Goal: Task Accomplishment & Management: Manage account settings

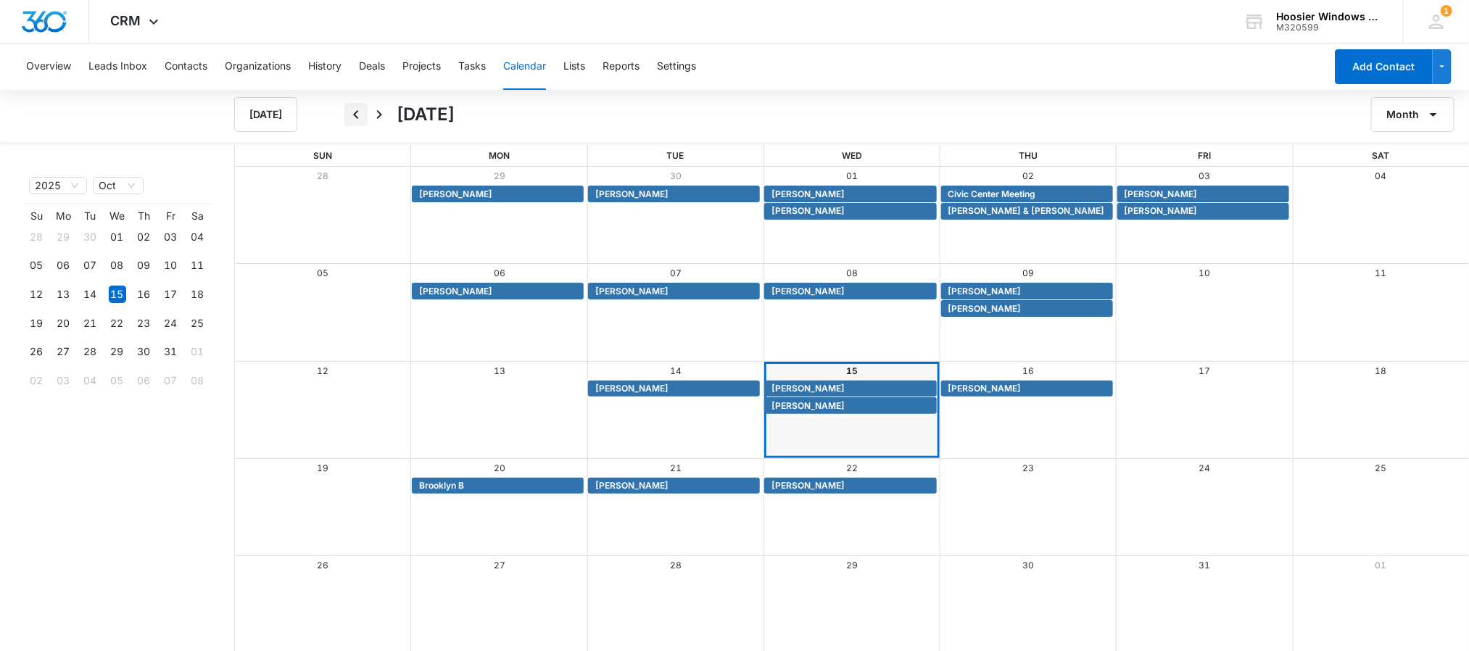
click at [350, 111] on icon "Back" at bounding box center [355, 114] width 17 height 17
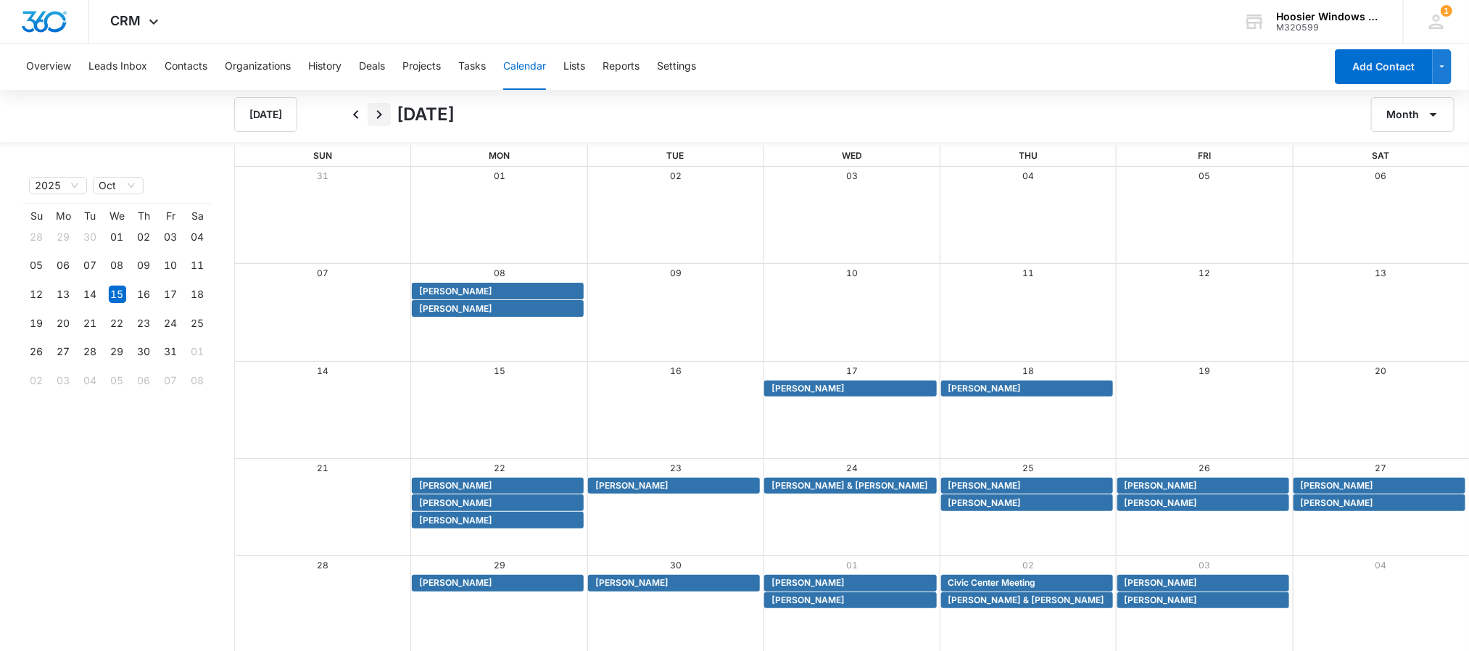
click at [387, 116] on icon "Next" at bounding box center [379, 114] width 17 height 17
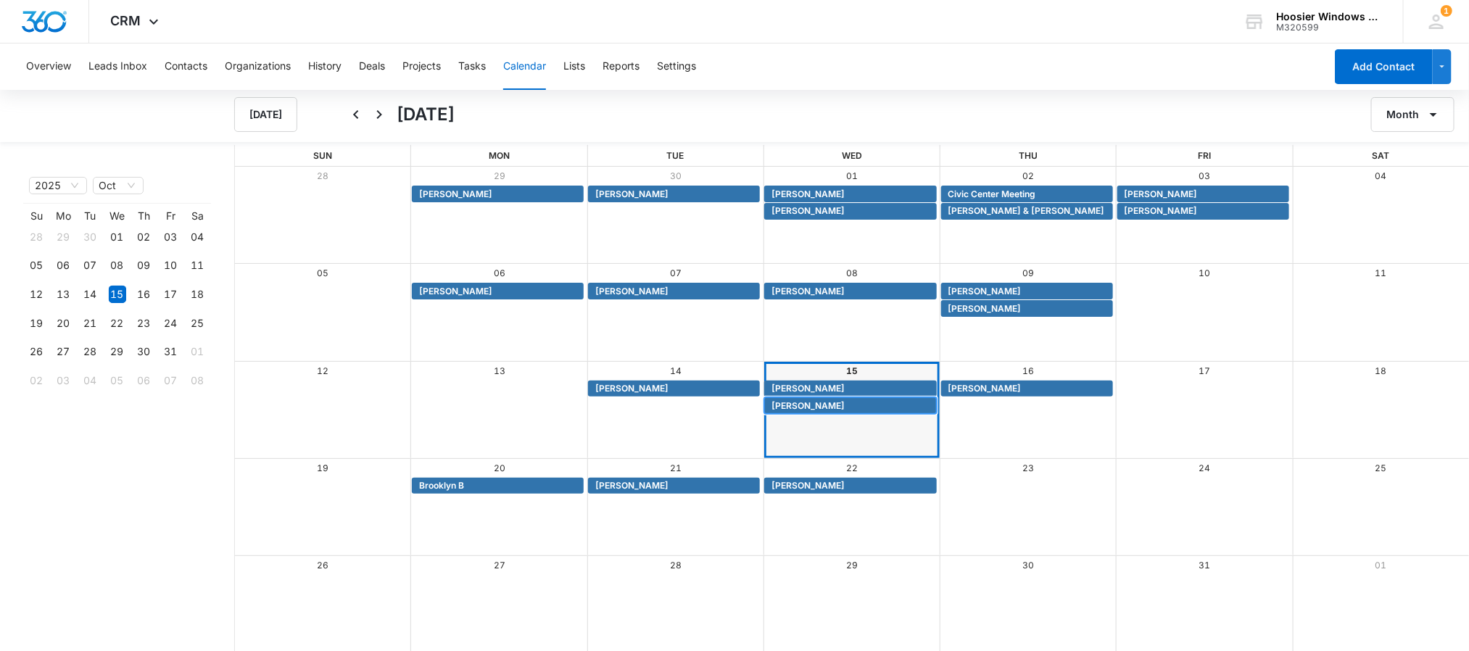
click at [814, 407] on span "[PERSON_NAME]" at bounding box center [807, 406] width 73 height 13
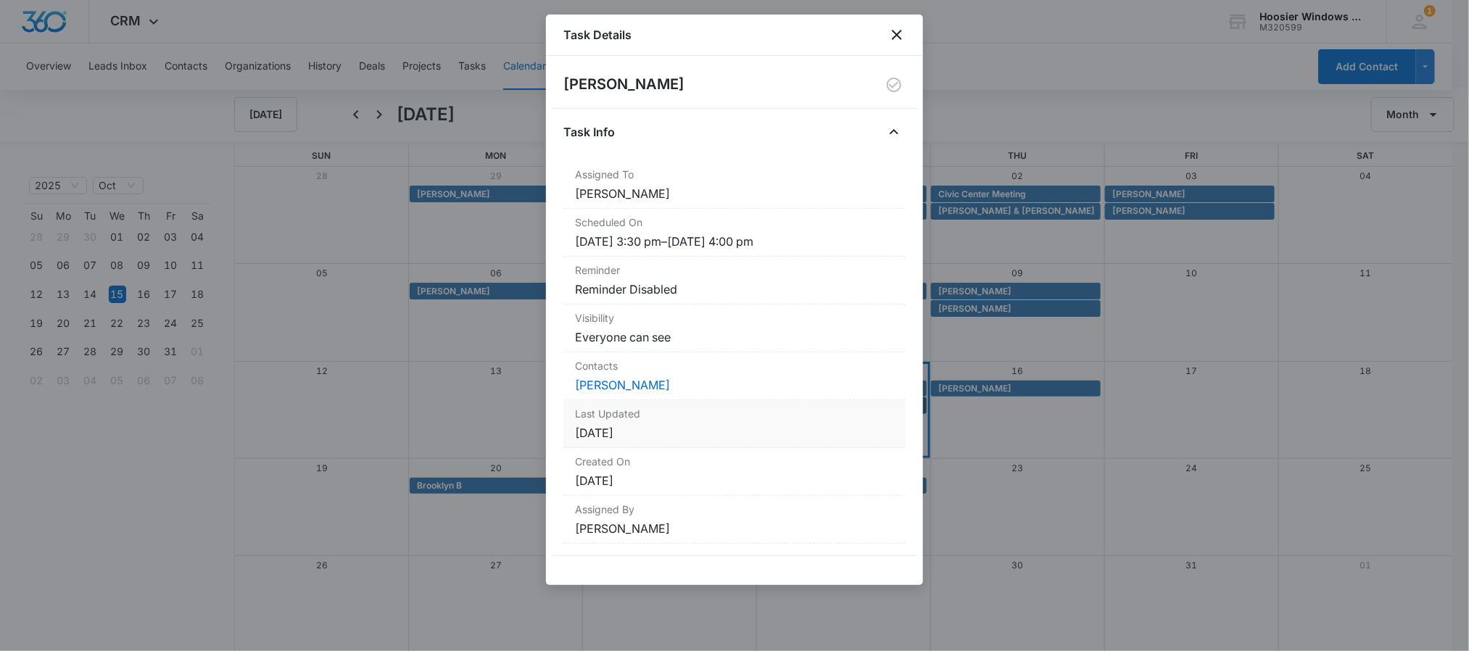
scroll to position [1, 0]
click at [892, 44] on div "Task Details" at bounding box center [734, 35] width 377 height 41
click at [895, 41] on icon "close" at bounding box center [896, 34] width 17 height 17
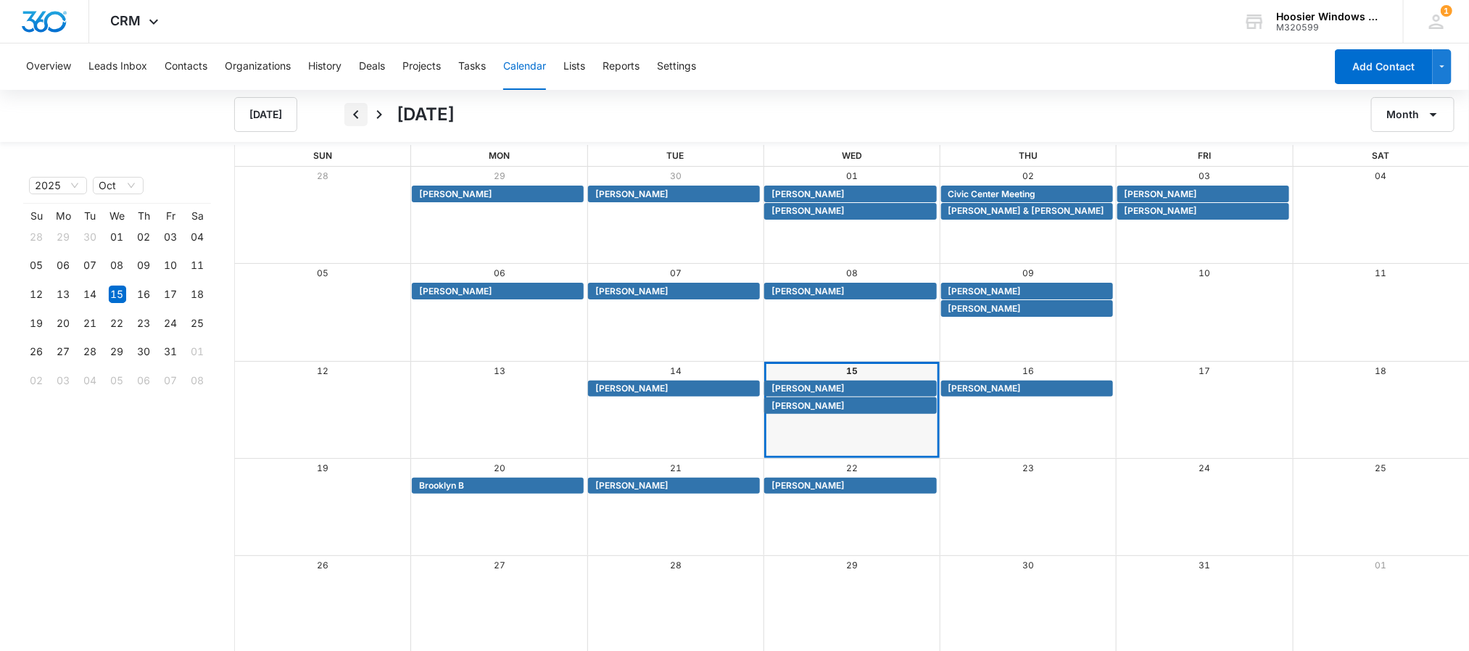
click at [357, 109] on icon "Back" at bounding box center [355, 114] width 17 height 17
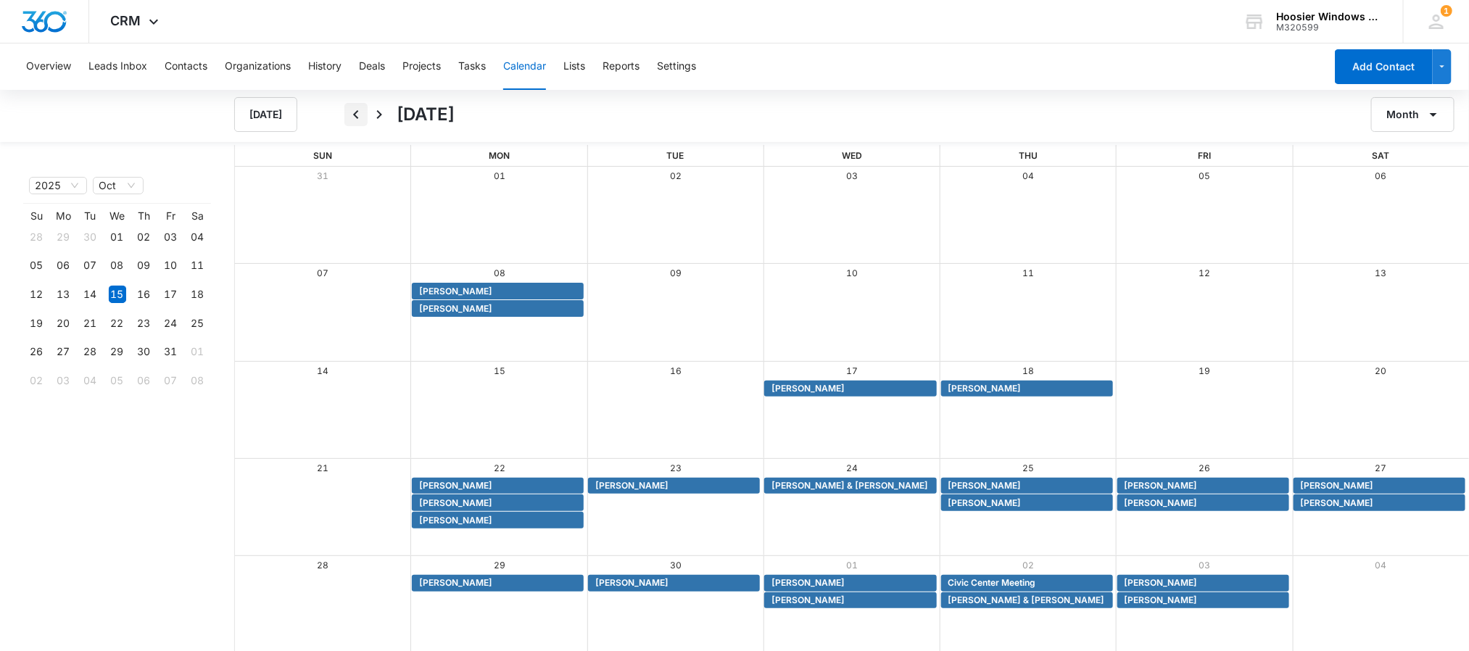
click at [357, 109] on icon "Back" at bounding box center [355, 114] width 17 height 17
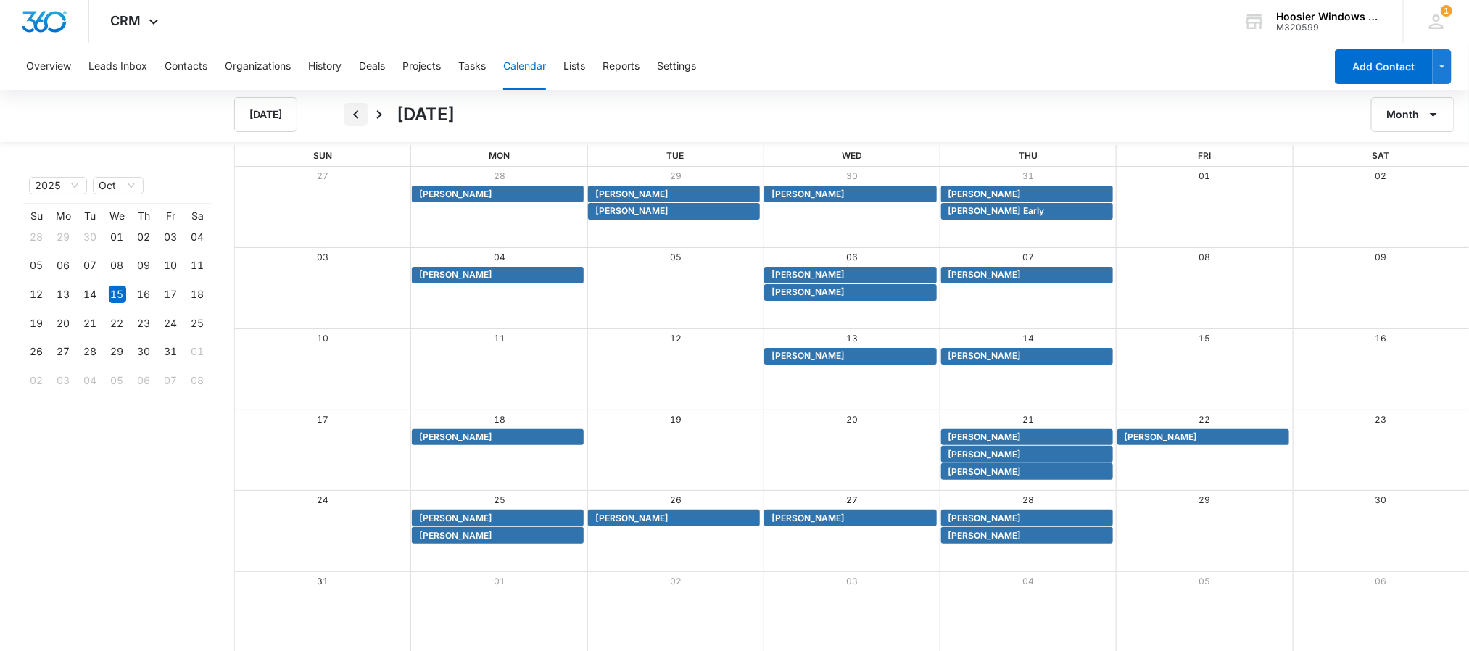
click at [357, 109] on icon "Back" at bounding box center [355, 114] width 17 height 17
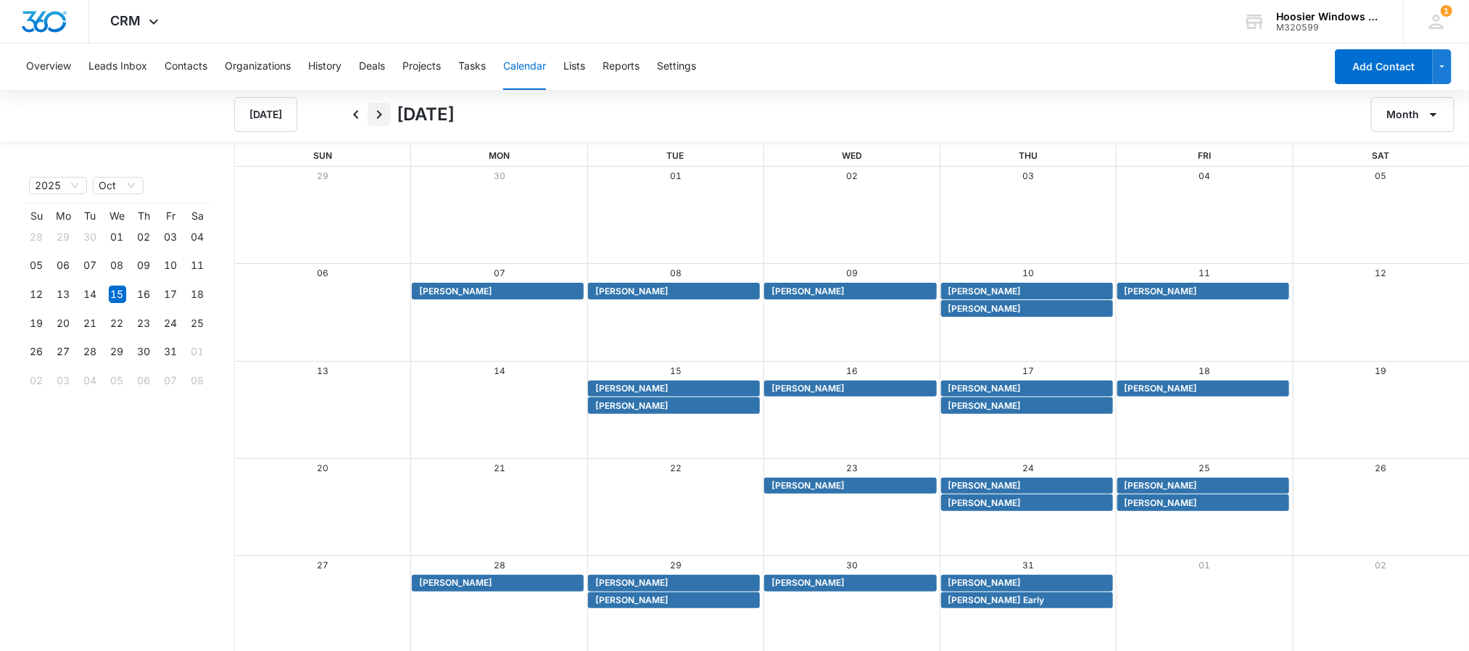
click at [371, 111] on icon "Next" at bounding box center [379, 114] width 17 height 17
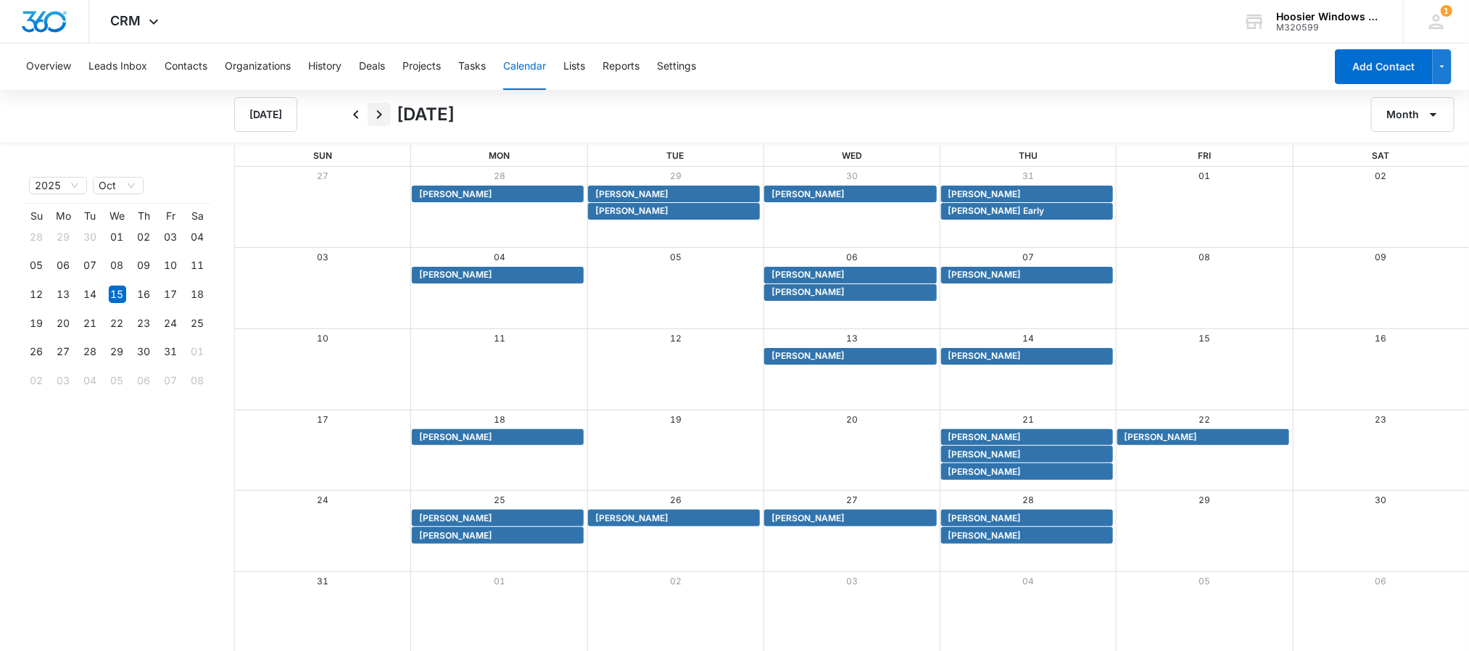
click at [371, 111] on icon "Next" at bounding box center [379, 114] width 17 height 17
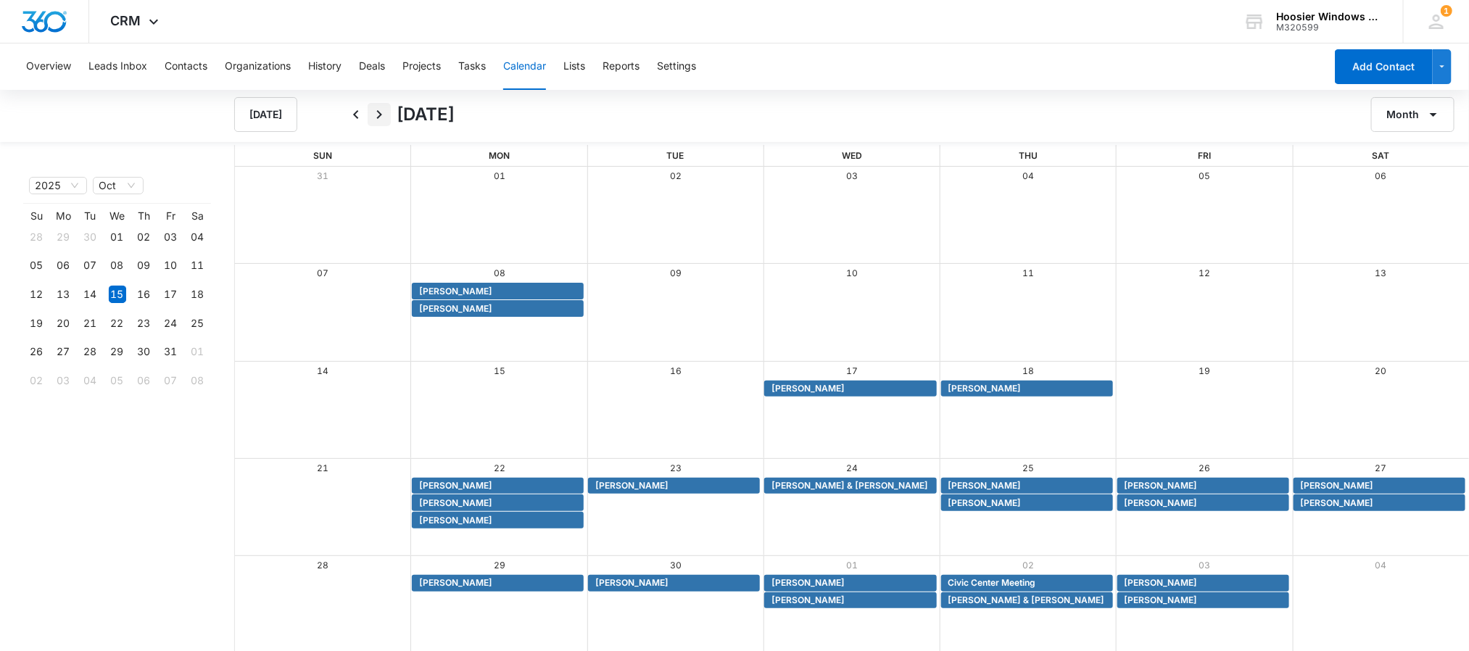
click at [371, 111] on icon "Next" at bounding box center [379, 114] width 17 height 17
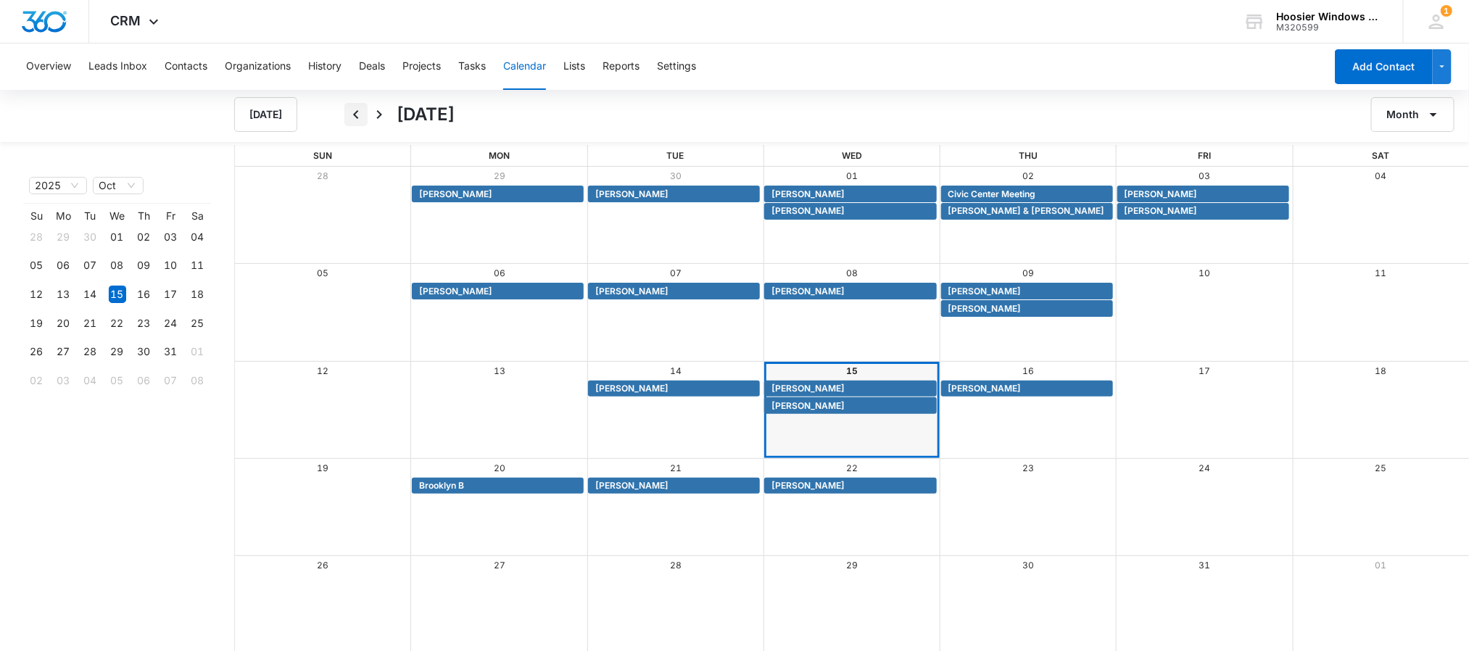
click at [355, 111] on icon "Back" at bounding box center [355, 114] width 17 height 17
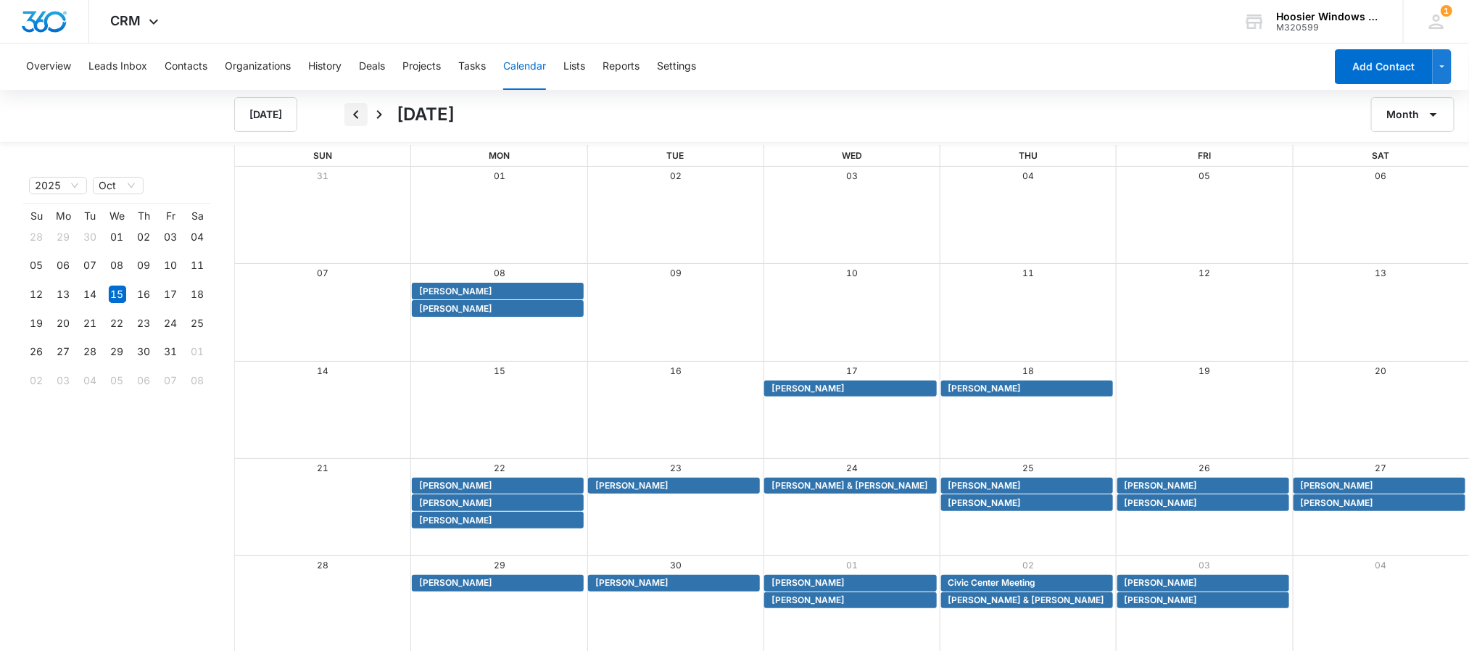
click at [355, 111] on icon "Back" at bounding box center [355, 114] width 17 height 17
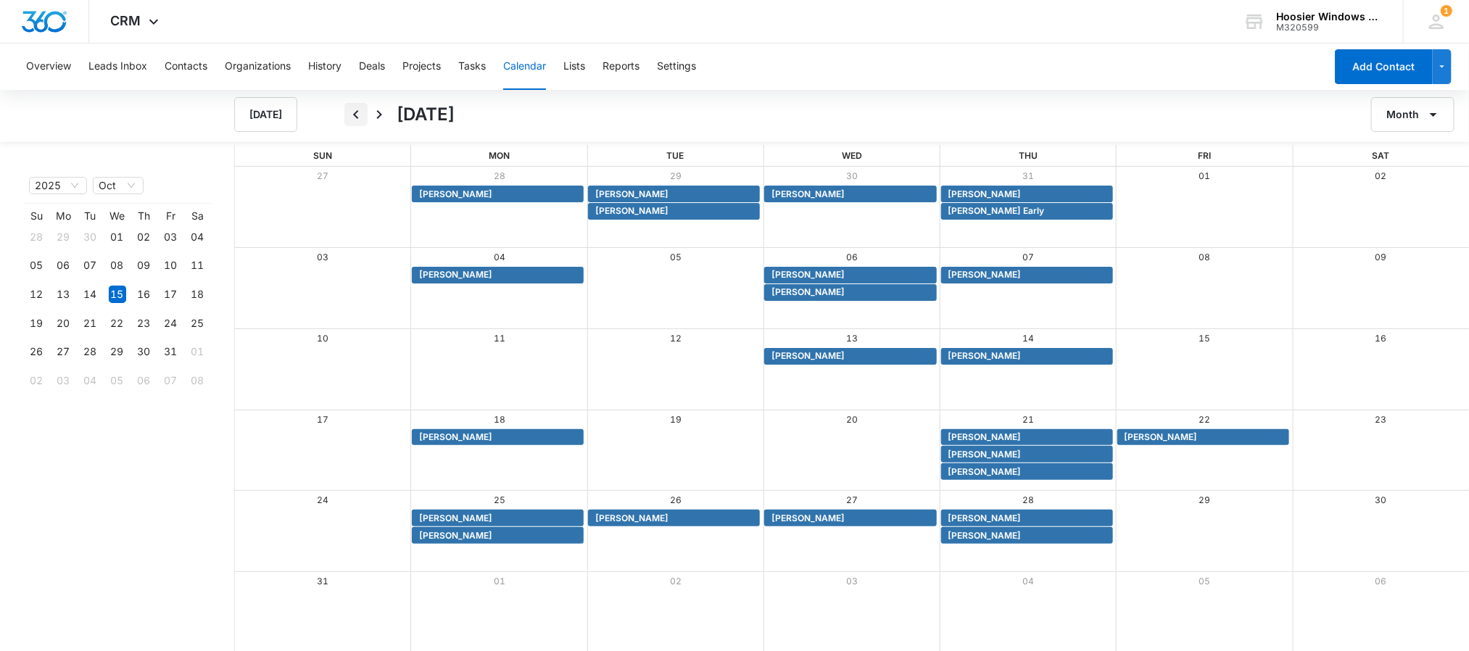
click at [355, 111] on icon "Back" at bounding box center [355, 114] width 17 height 17
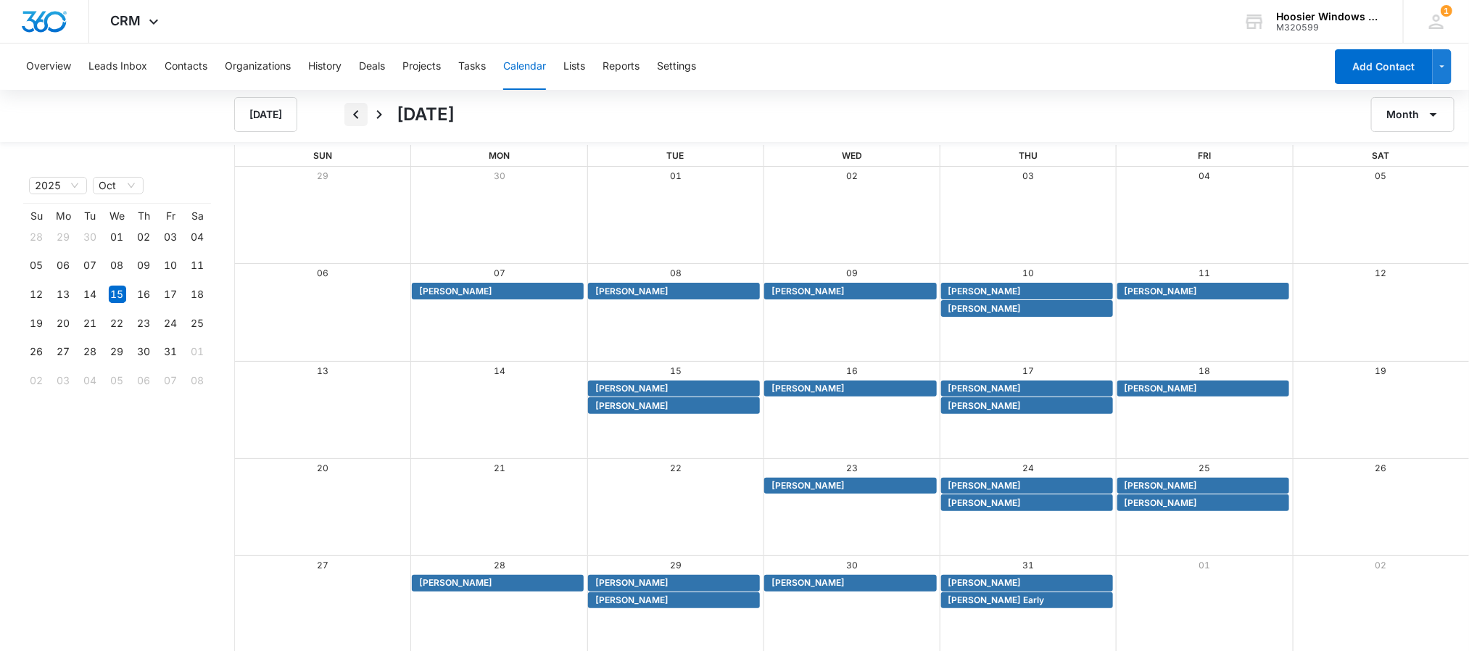
click at [355, 111] on icon "Back" at bounding box center [355, 114] width 17 height 17
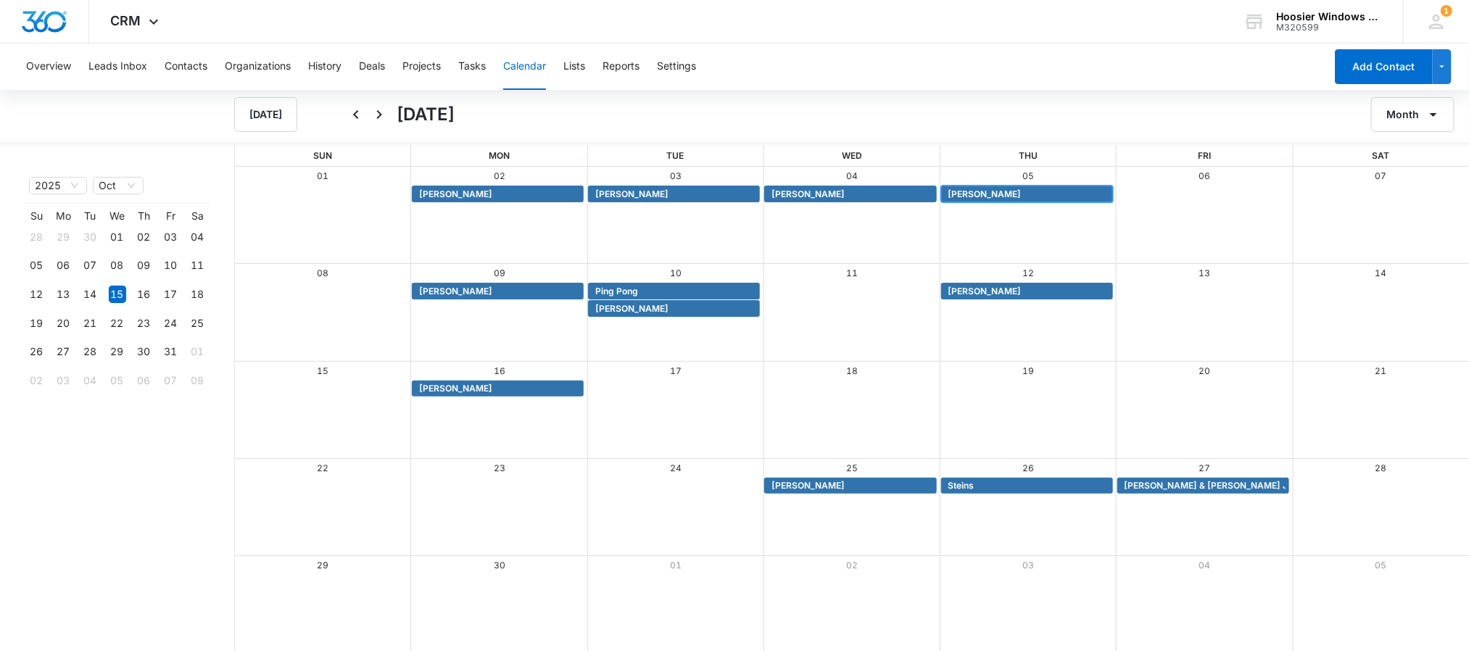
click at [1001, 196] on span "Angela Stefanski" at bounding box center [984, 194] width 73 height 13
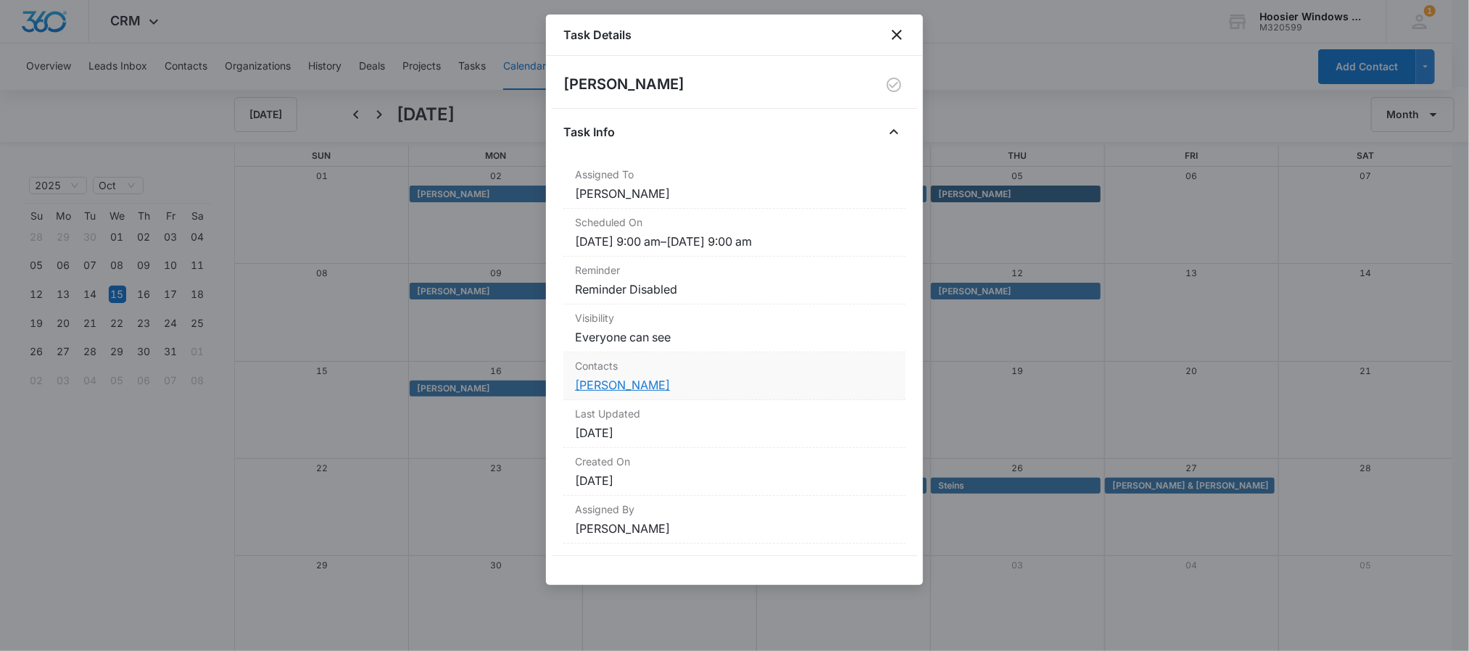
click at [632, 384] on link "Angela Stefanski" at bounding box center [622, 385] width 95 height 15
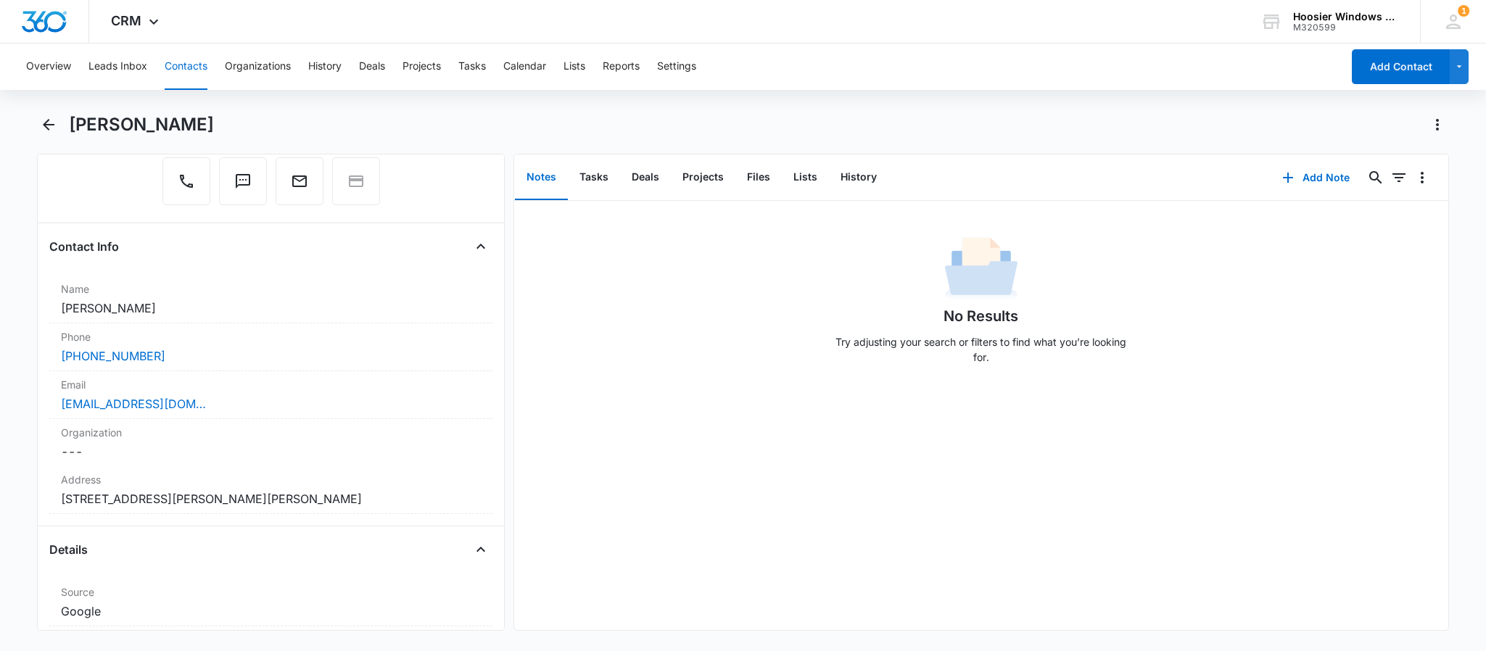
scroll to position [165, 0]
click at [538, 81] on button "Calendar" at bounding box center [524, 67] width 43 height 46
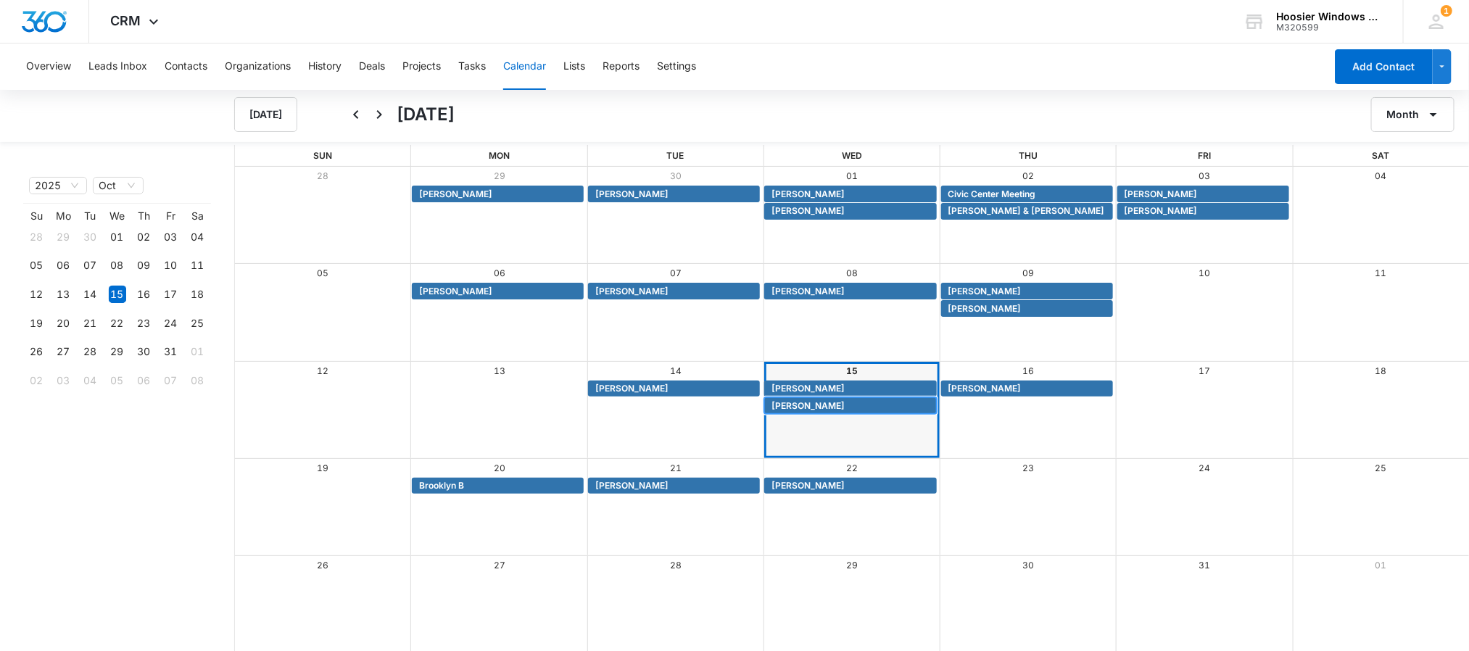
click at [845, 411] on span "[PERSON_NAME]" at bounding box center [851, 406] width 161 height 13
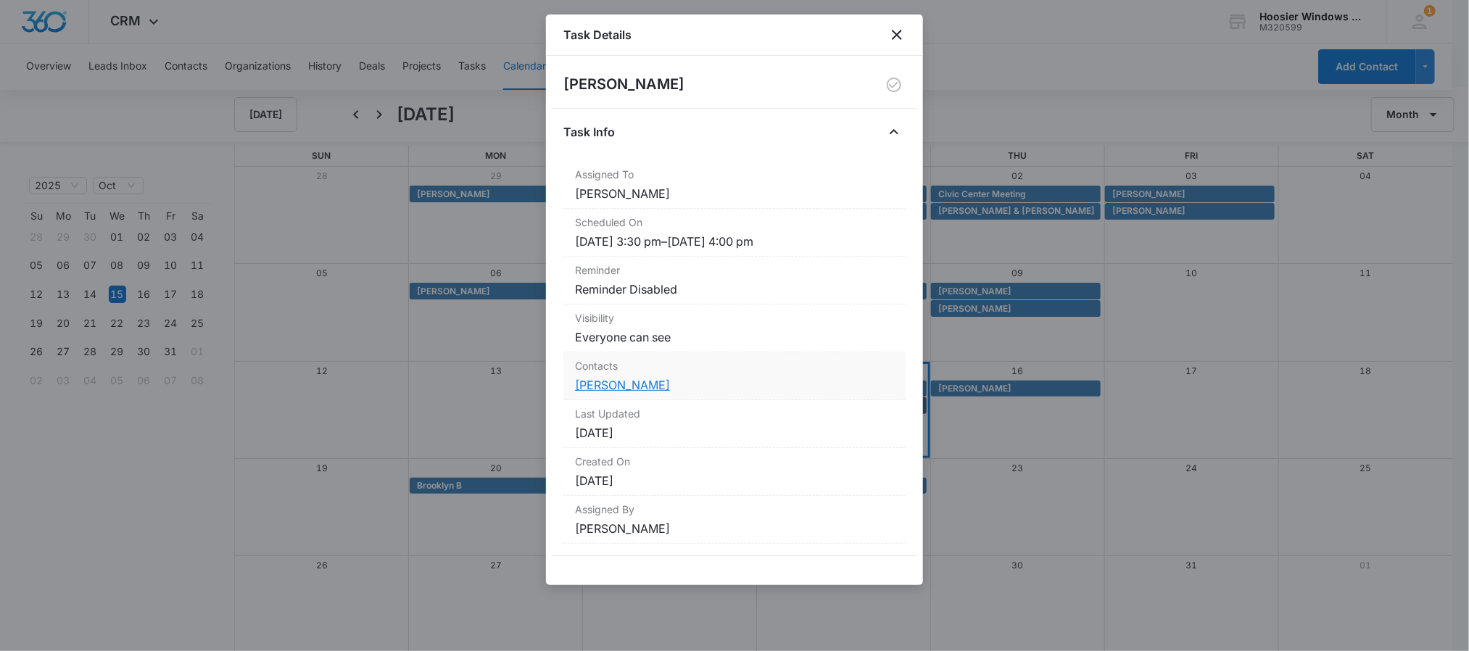
click at [637, 385] on link "[PERSON_NAME]" at bounding box center [622, 385] width 95 height 15
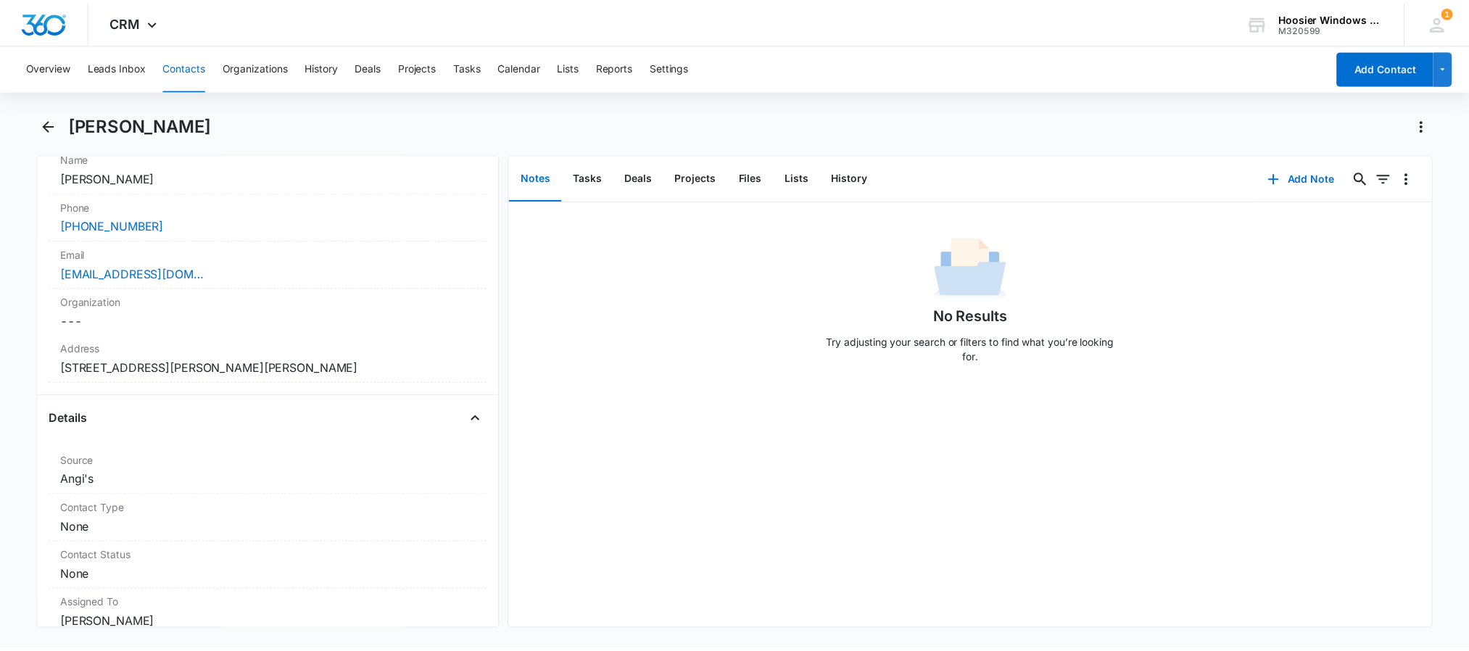
scroll to position [296, 0]
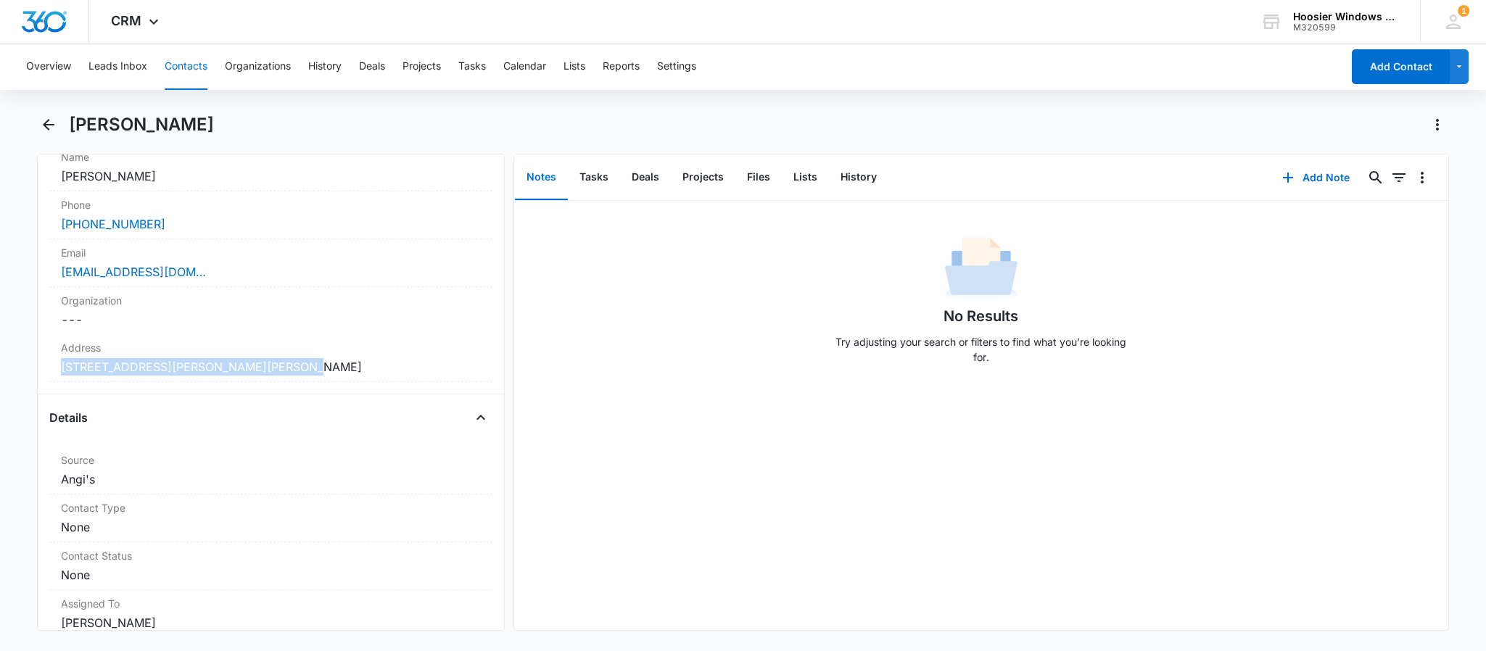
drag, startPoint x: 298, startPoint y: 362, endPoint x: 59, endPoint y: 372, distance: 238.8
click at [59, 372] on div "Address Cancel Save Changes 5751 Darlene Drive Greenwood IN 46143" at bounding box center [270, 358] width 443 height 48
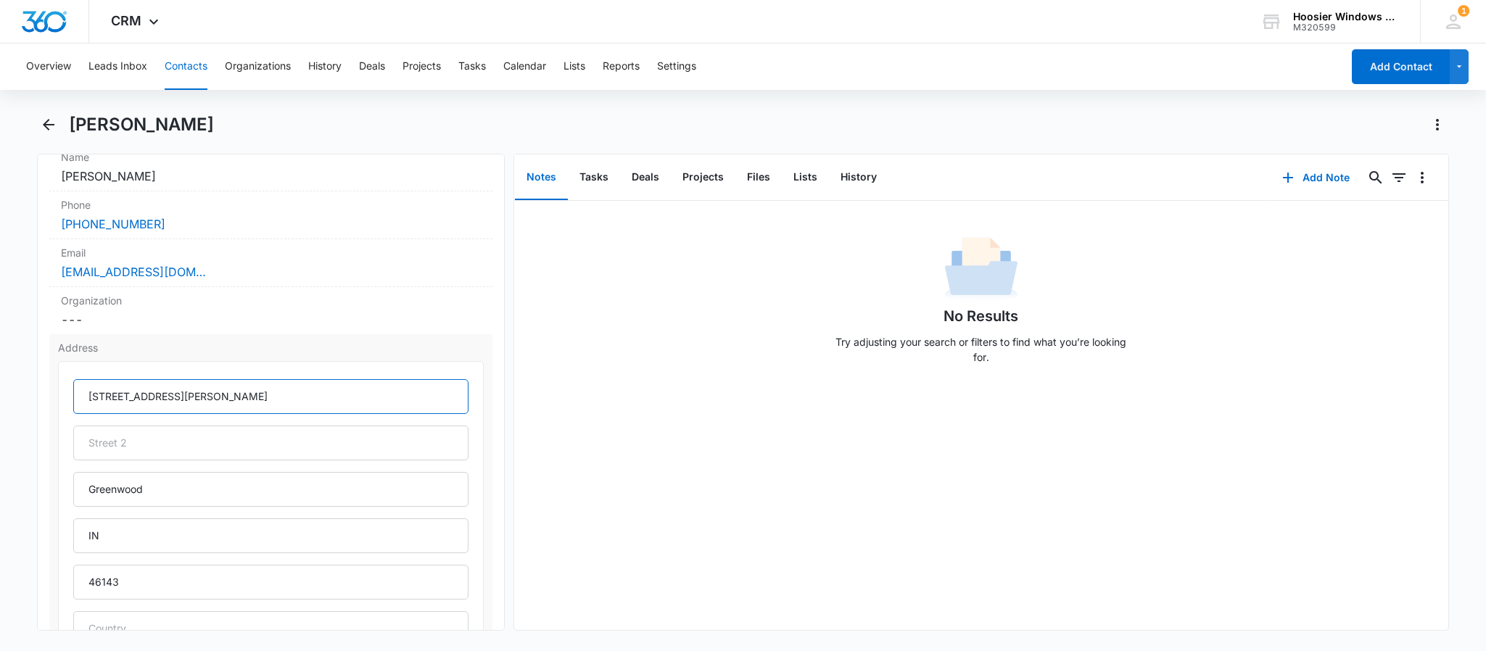
drag, startPoint x: 209, startPoint y: 402, endPoint x: 72, endPoint y: 399, distance: 137.1
click at [72, 399] on div "5751 Darlene Drive Greenwood IN 46143" at bounding box center [271, 509] width 426 height 297
click at [516, 77] on button "Calendar" at bounding box center [524, 67] width 43 height 46
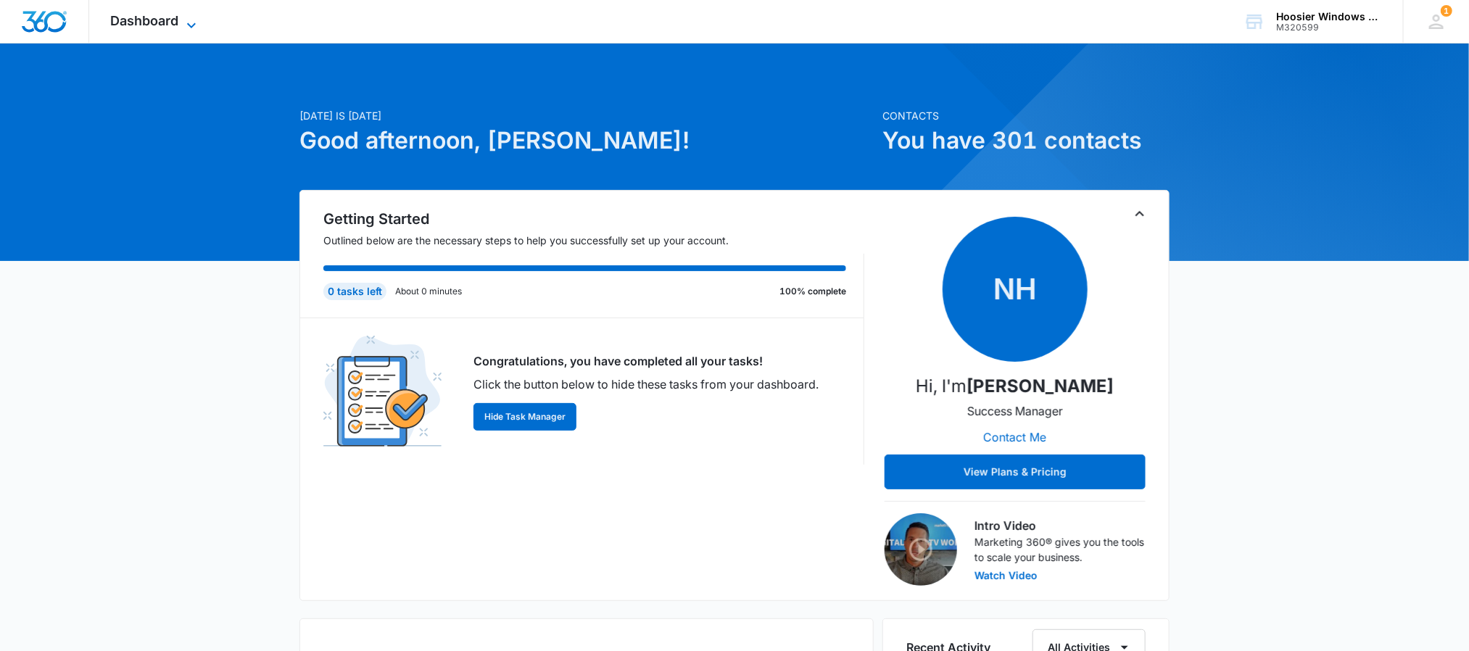
click at [167, 20] on span "Dashboard" at bounding box center [145, 20] width 68 height 15
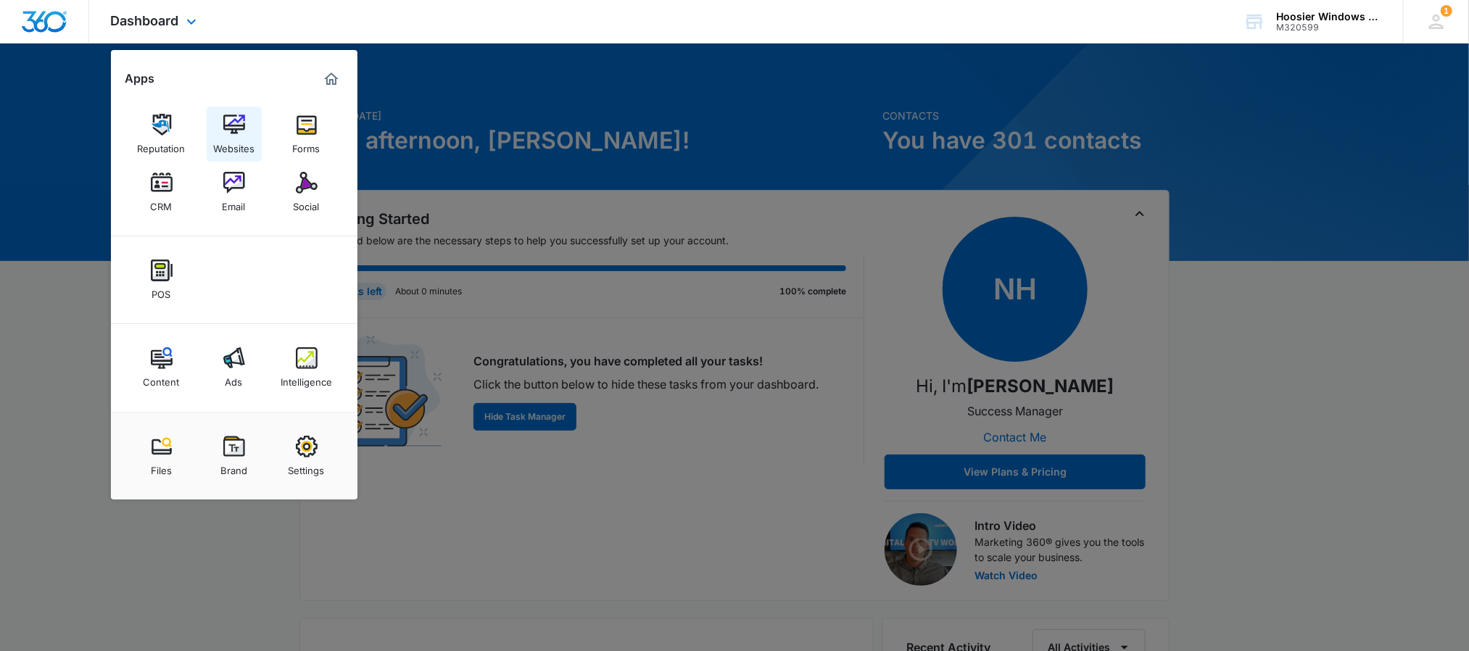
click at [252, 137] on div "Websites" at bounding box center [233, 145] width 41 height 19
